Goal: Information Seeking & Learning: Find specific page/section

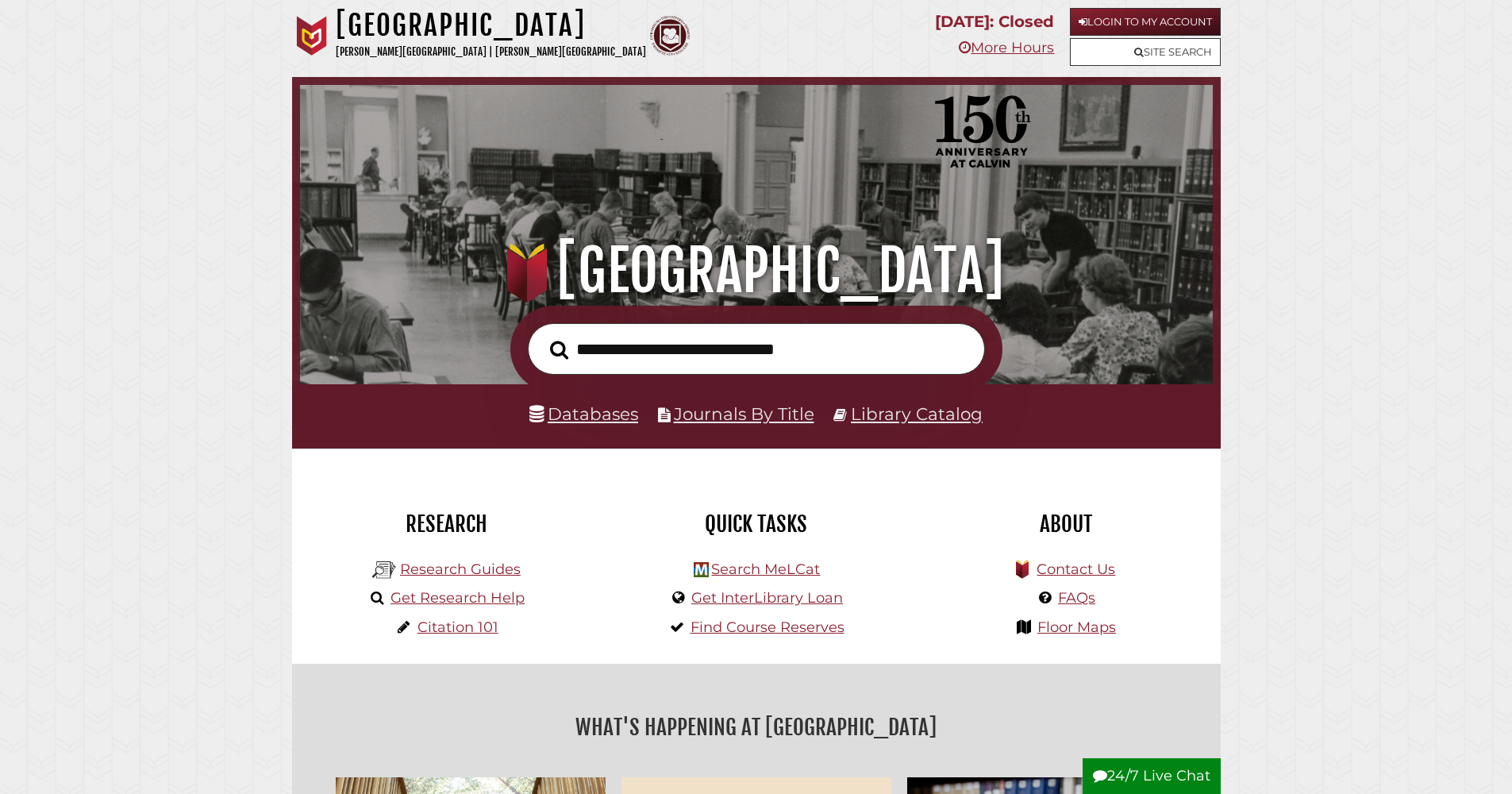
scroll to position [302, 905]
click at [576, 420] on link "Databases" at bounding box center [584, 413] width 109 height 21
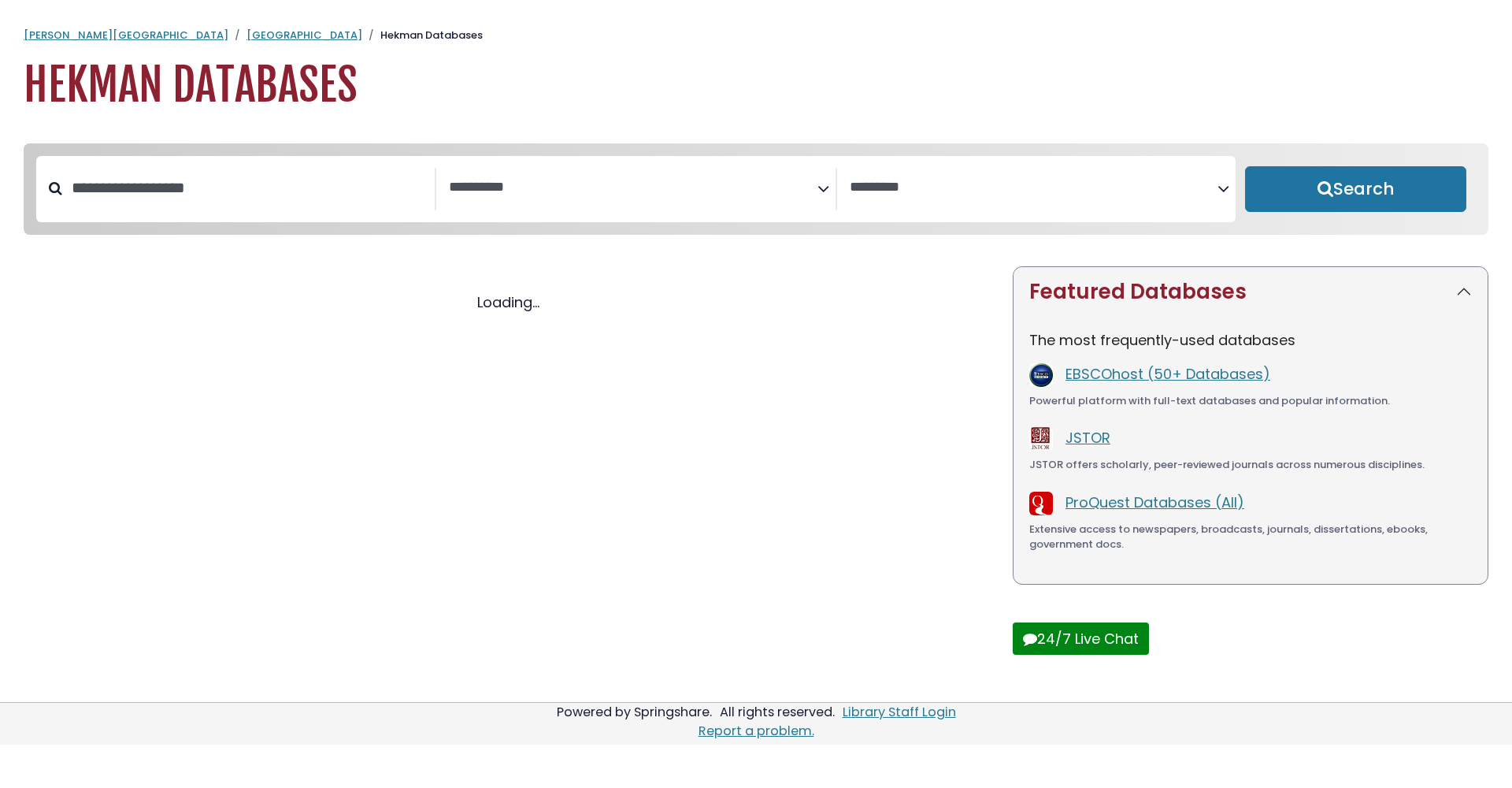
select select "Database Subject Filter"
select select "Database Vendors Filter"
select select "Database Subject Filter"
select select "Database Vendors Filter"
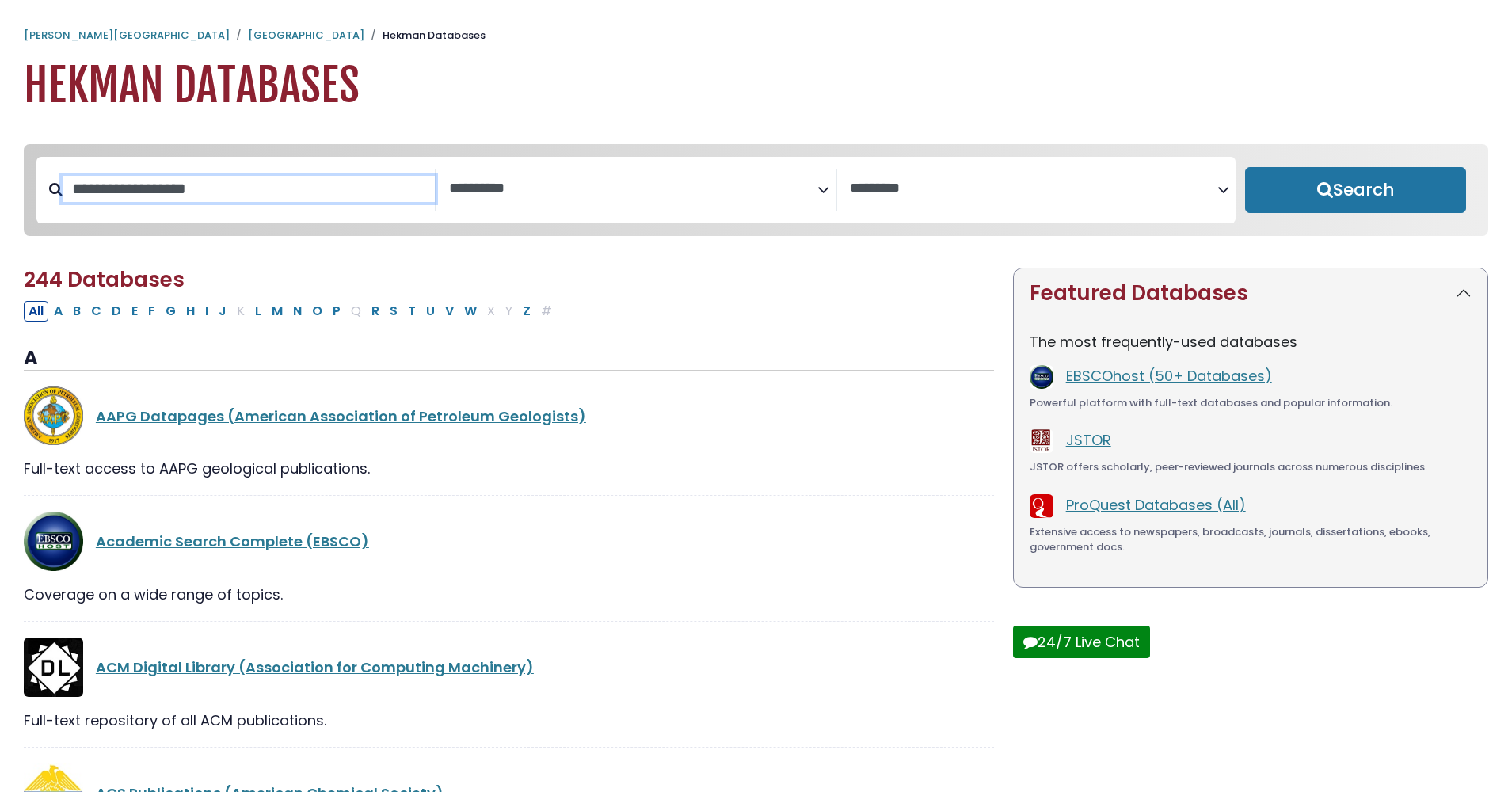
click at [237, 189] on input "Search database by title or keyword" at bounding box center [248, 188] width 372 height 26
type input "****"
click at [1356, 190] on button "Search" at bounding box center [1356, 190] width 221 height 46
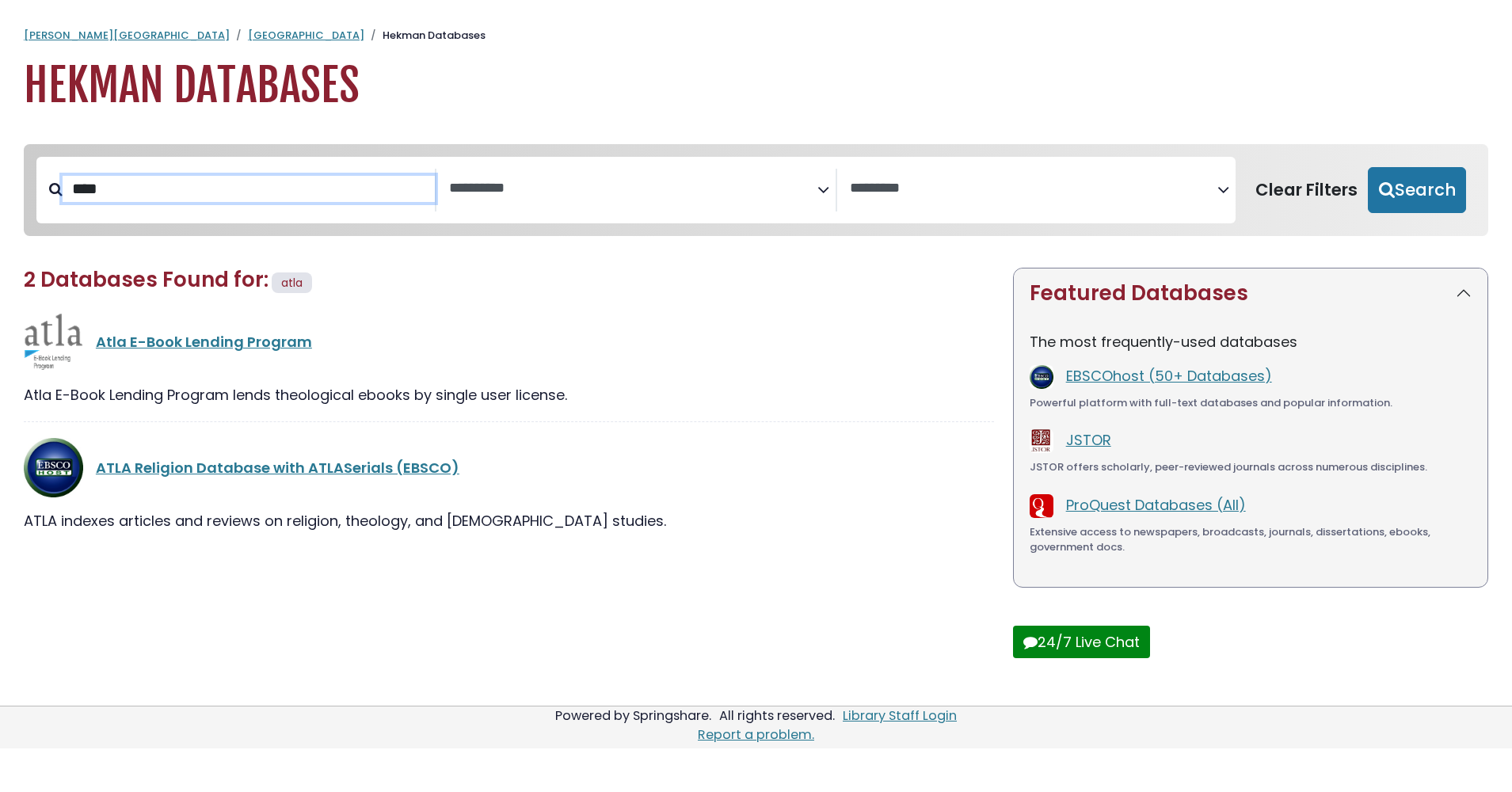
select select "Database Subject Filter"
select select "Database Vendors Filter"
click at [321, 471] on link "ATLA Religion Database with ATLASerials (EBSCO)" at bounding box center [277, 468] width 364 height 20
